Goal: Task Accomplishment & Management: Complete application form

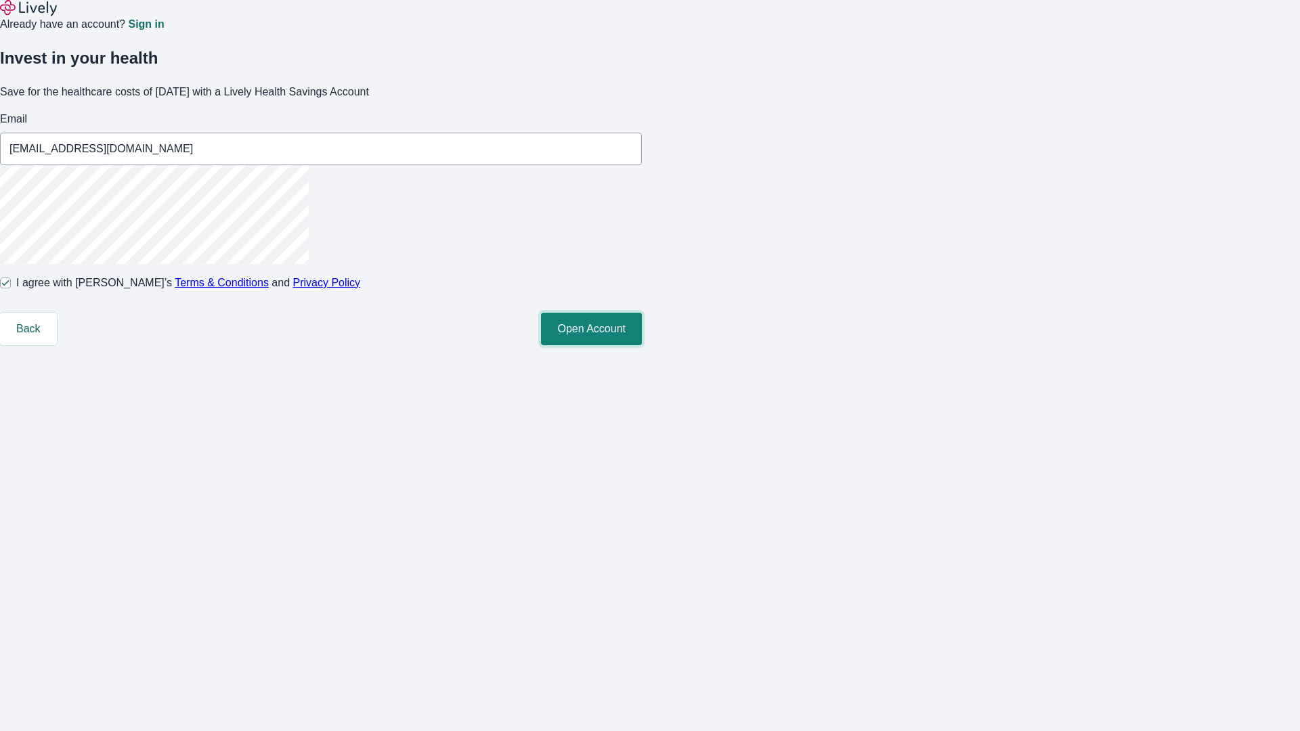
click at [642, 345] on button "Open Account" at bounding box center [591, 329] width 101 height 33
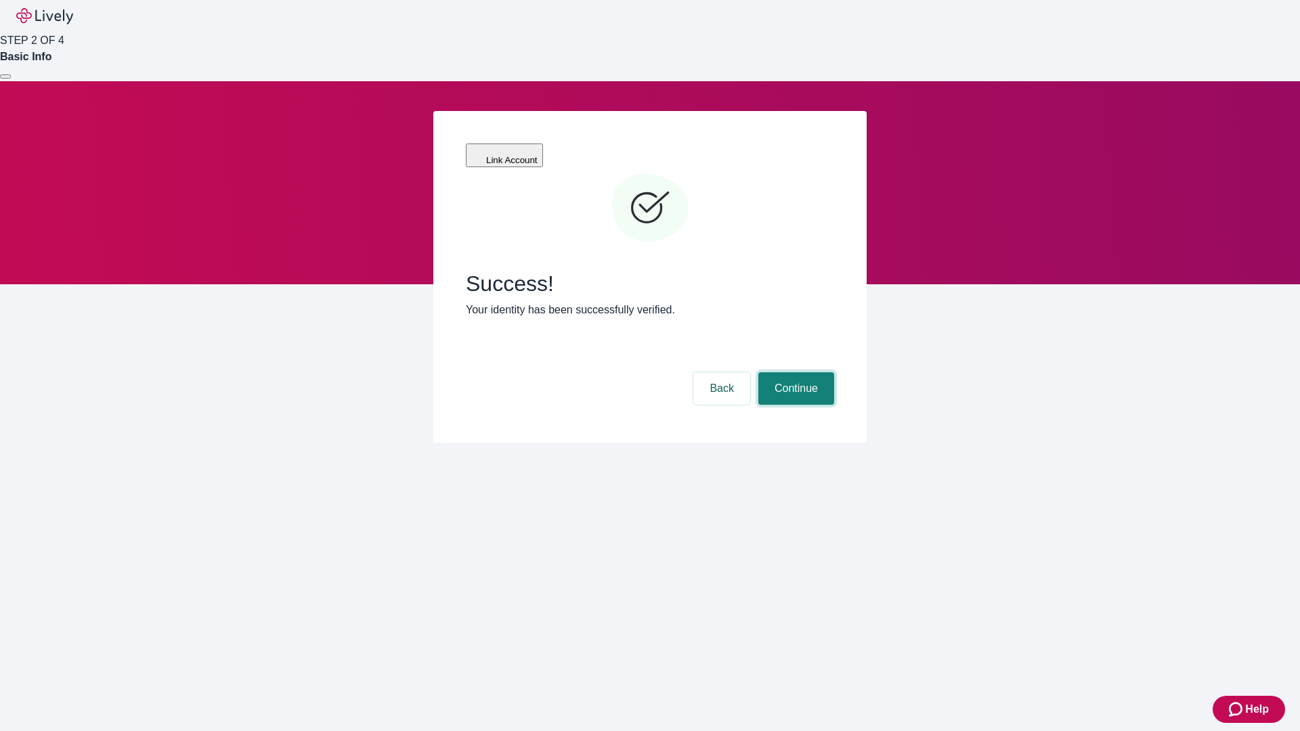
click at [794, 373] on button "Continue" at bounding box center [797, 389] width 76 height 33
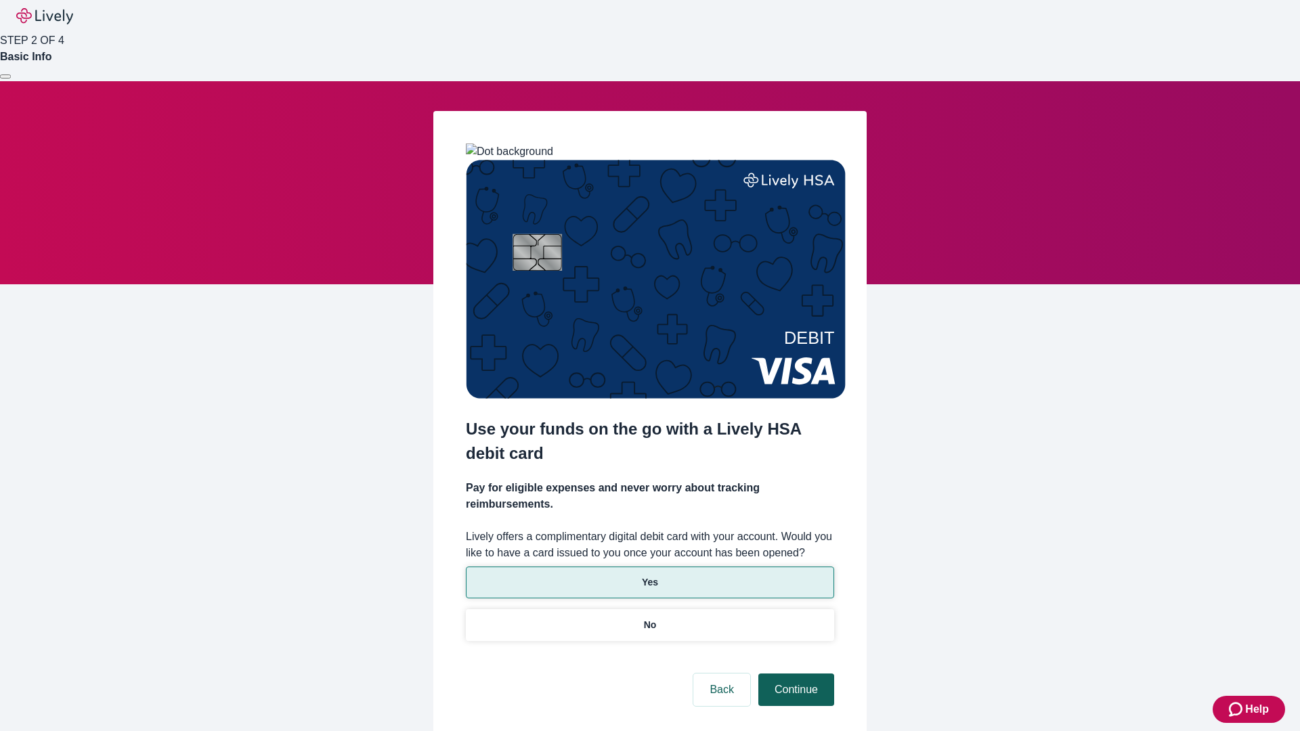
click at [650, 576] on p "Yes" at bounding box center [650, 583] width 16 height 14
click at [794, 674] on button "Continue" at bounding box center [797, 690] width 76 height 33
